Goal: Information Seeking & Learning: Learn about a topic

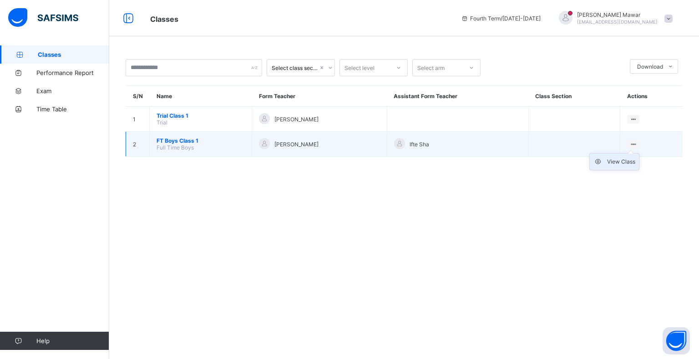
click at [621, 165] on div "View Class" at bounding box center [621, 161] width 28 height 9
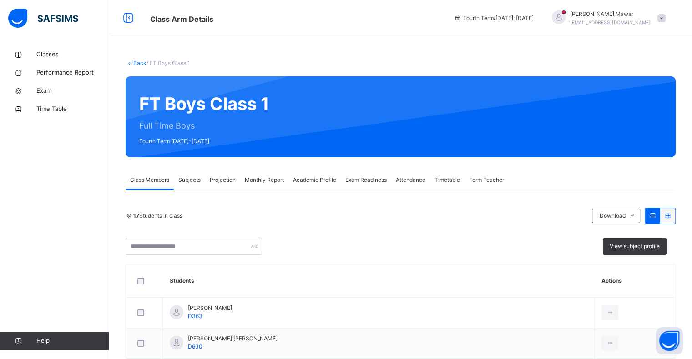
click at [217, 177] on span "Projection" at bounding box center [223, 180] width 26 height 8
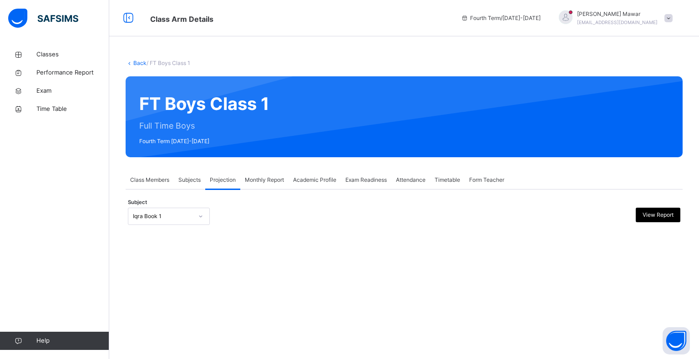
click at [178, 213] on div "Iqra Book 1" at bounding box center [163, 216] width 60 height 8
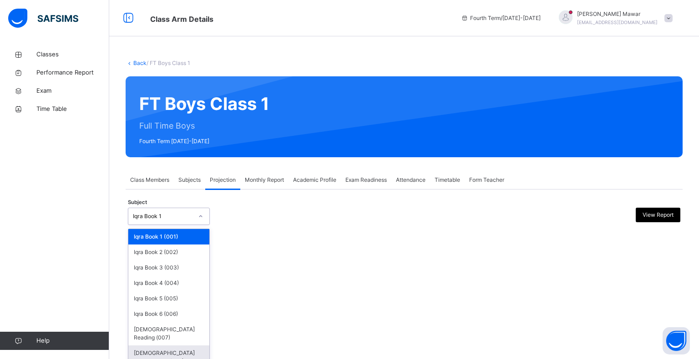
click at [159, 351] on div "[DEMOGRAPHIC_DATA] Memorisation (008)" at bounding box center [168, 358] width 81 height 24
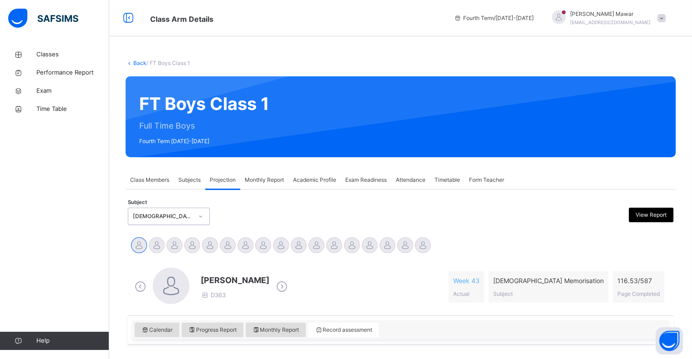
scroll to position [71, 0]
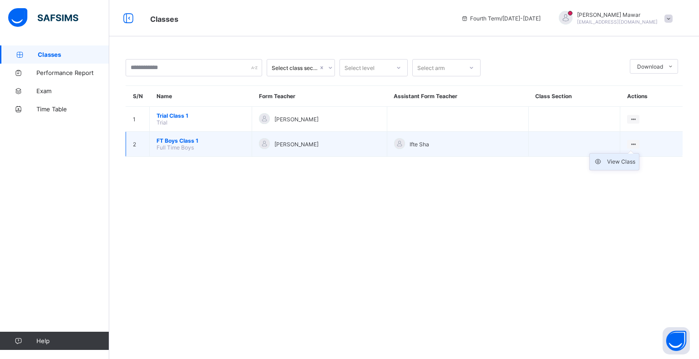
click at [629, 159] on div "View Class" at bounding box center [621, 161] width 28 height 9
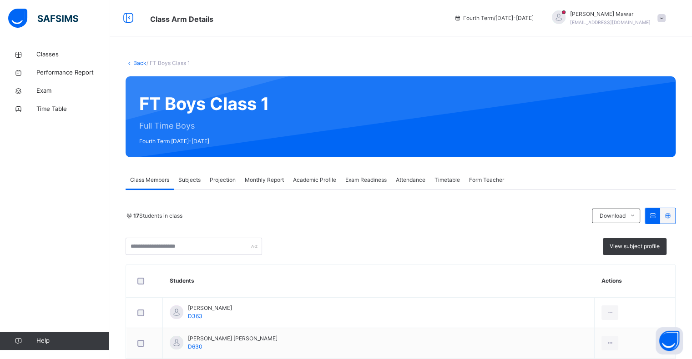
click at [227, 183] on span "Projection" at bounding box center [223, 180] width 26 height 8
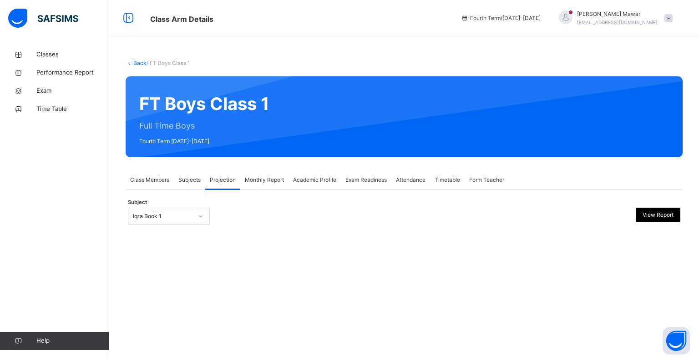
click at [180, 218] on div "Iqra Book 1" at bounding box center [163, 216] width 60 height 8
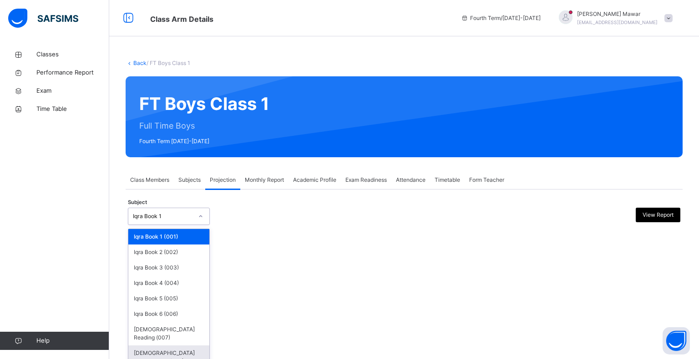
click at [174, 346] on div "[DEMOGRAPHIC_DATA] Memorisation (008)" at bounding box center [168, 358] width 81 height 24
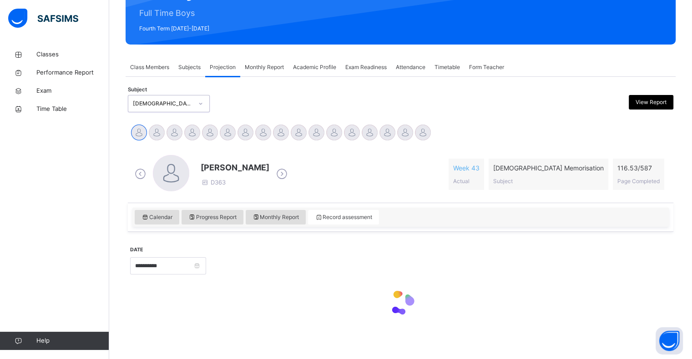
scroll to position [117, 0]
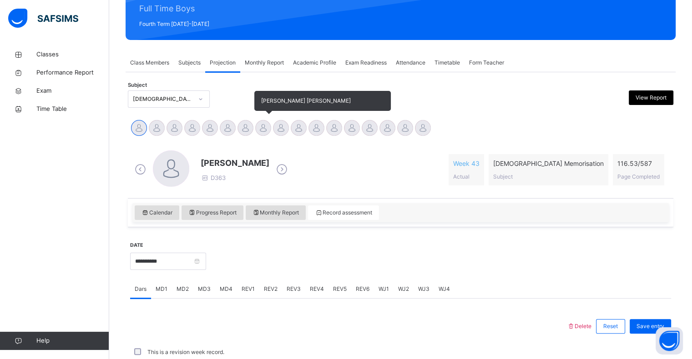
click at [264, 120] on div at bounding box center [263, 128] width 16 height 16
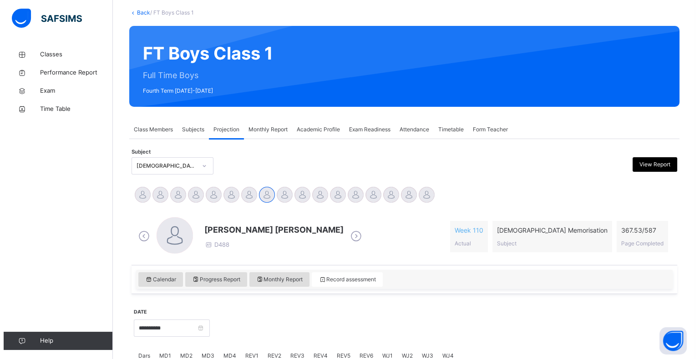
scroll to position [0, 0]
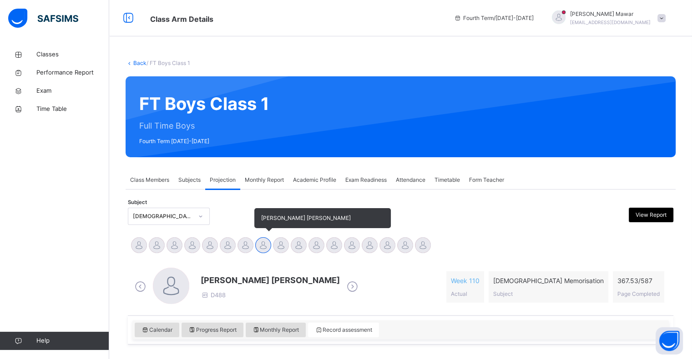
click at [266, 243] on div at bounding box center [263, 245] width 16 height 16
click at [286, 248] on div at bounding box center [281, 245] width 16 height 16
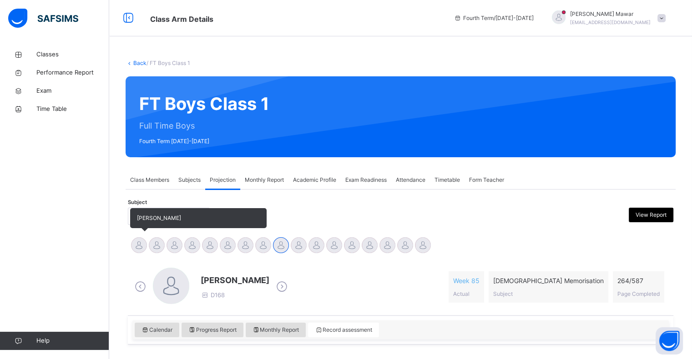
click at [146, 241] on div "[PERSON_NAME]" at bounding box center [139, 247] width 18 height 20
click at [138, 249] on div at bounding box center [139, 245] width 16 height 16
